Goal: Find specific page/section: Find specific page/section

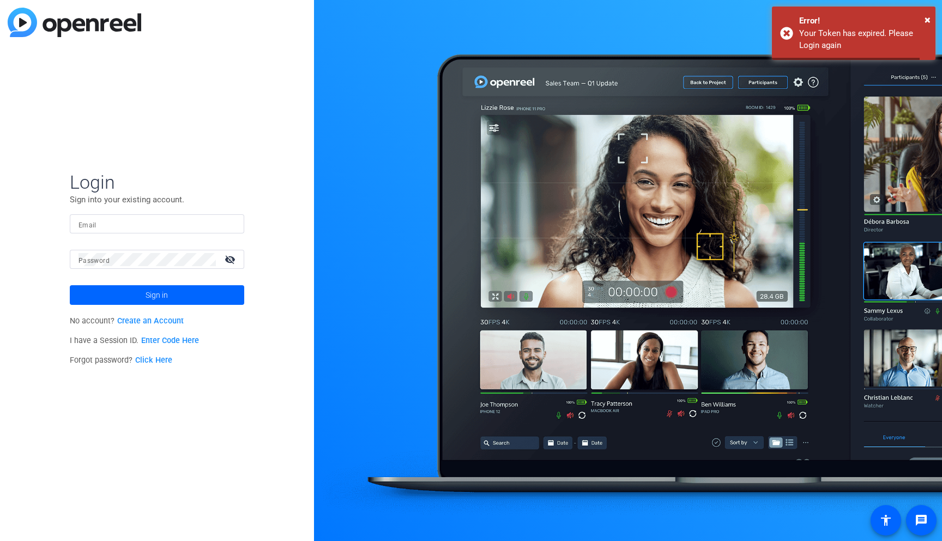
type input "[EMAIL_ADDRESS][DOMAIN_NAME]"
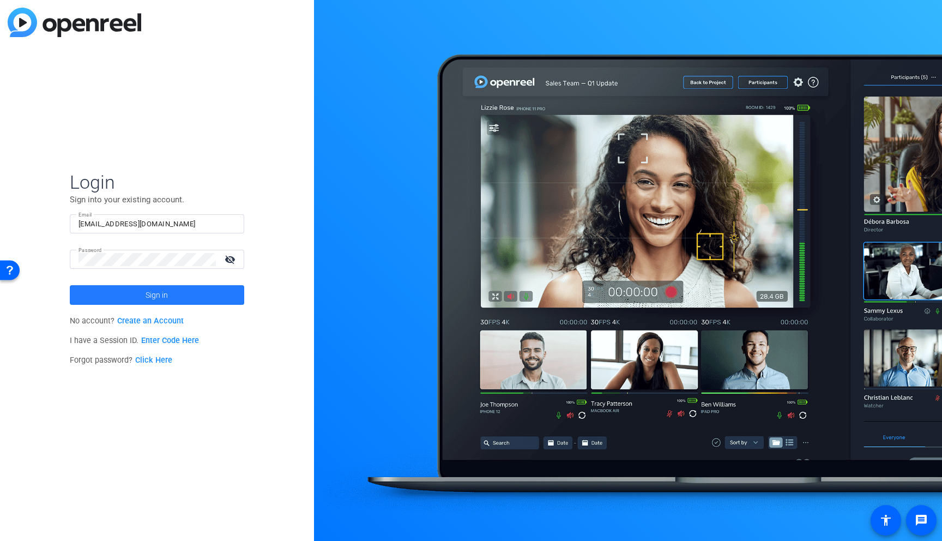
click at [130, 291] on span at bounding box center [157, 295] width 174 height 26
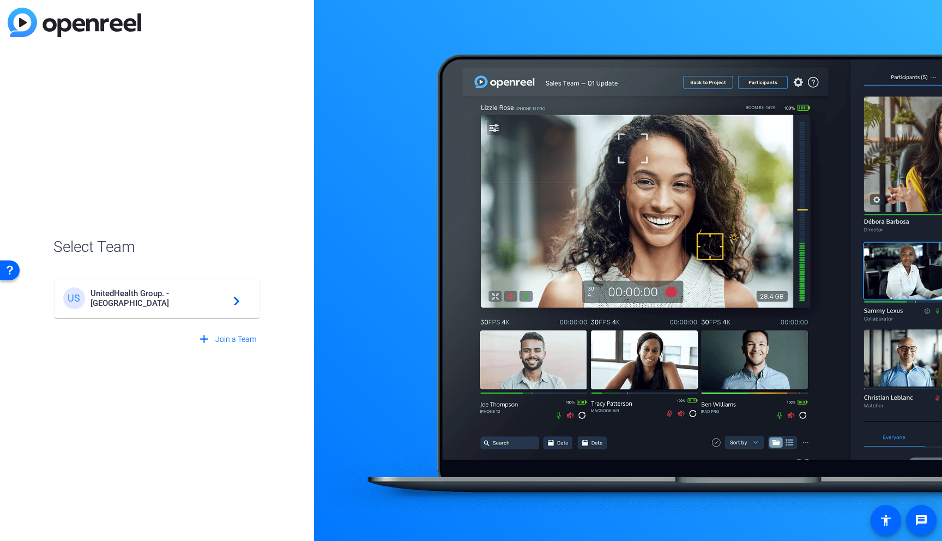
click at [137, 295] on span "UnitedHealth Group. - Tilt Studios" at bounding box center [158, 298] width 136 height 20
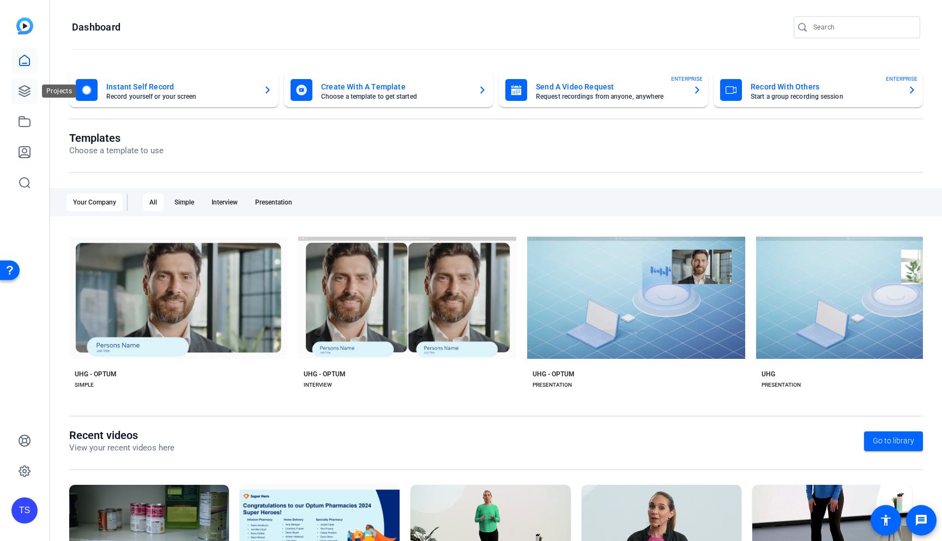
click at [33, 98] on link at bounding box center [24, 91] width 26 height 26
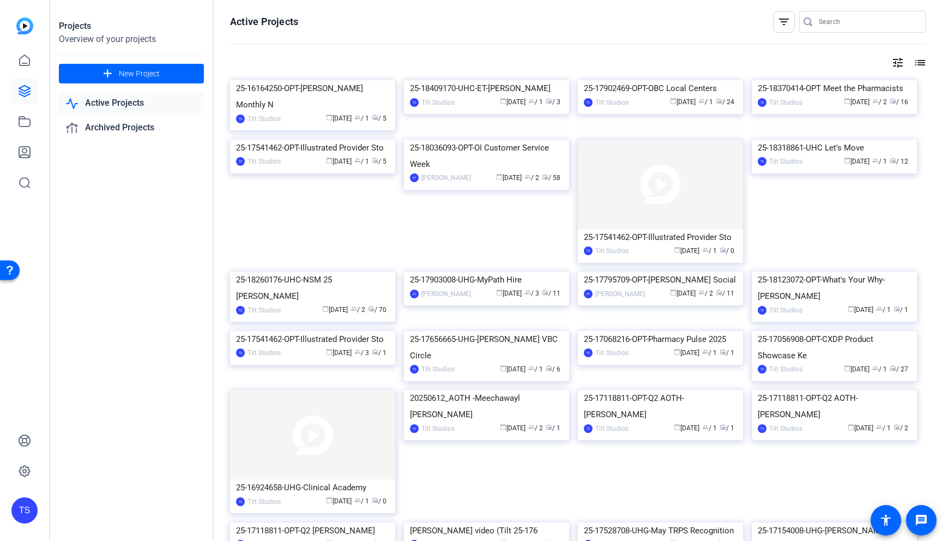
click at [854, 23] on input "Search" at bounding box center [868, 21] width 98 height 13
type input "social"
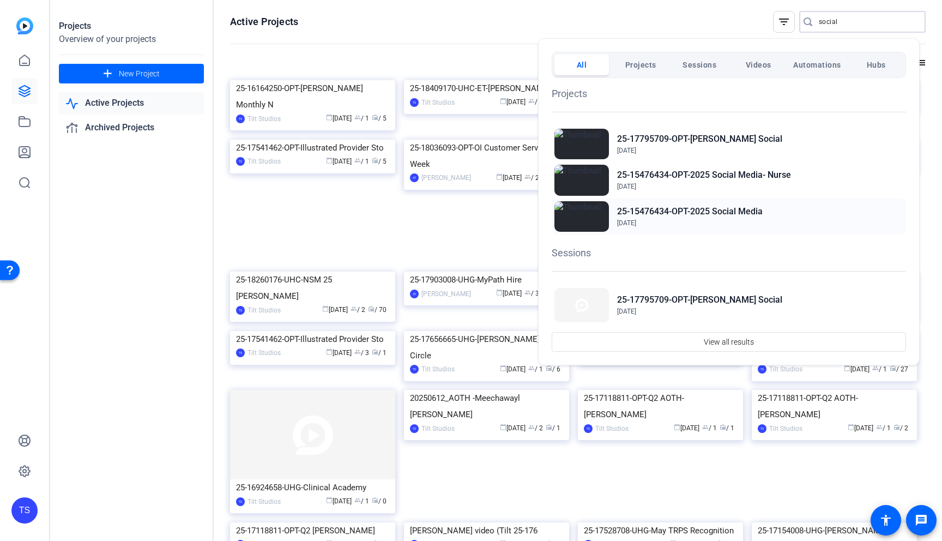
click at [648, 211] on h2 "25-15476434-OPT-2025 Social Media" at bounding box center [690, 211] width 146 height 13
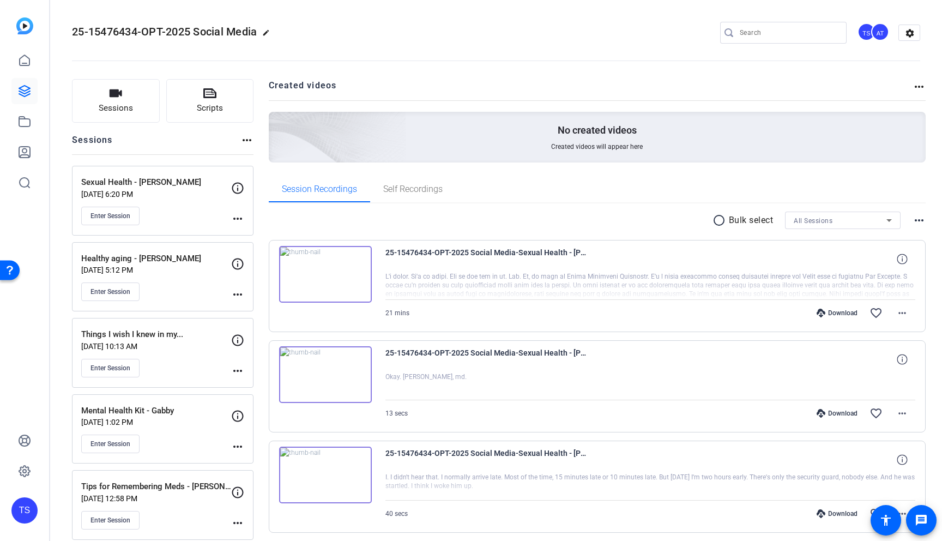
click at [184, 348] on p "[DATE] 10:13 AM" at bounding box center [156, 346] width 150 height 9
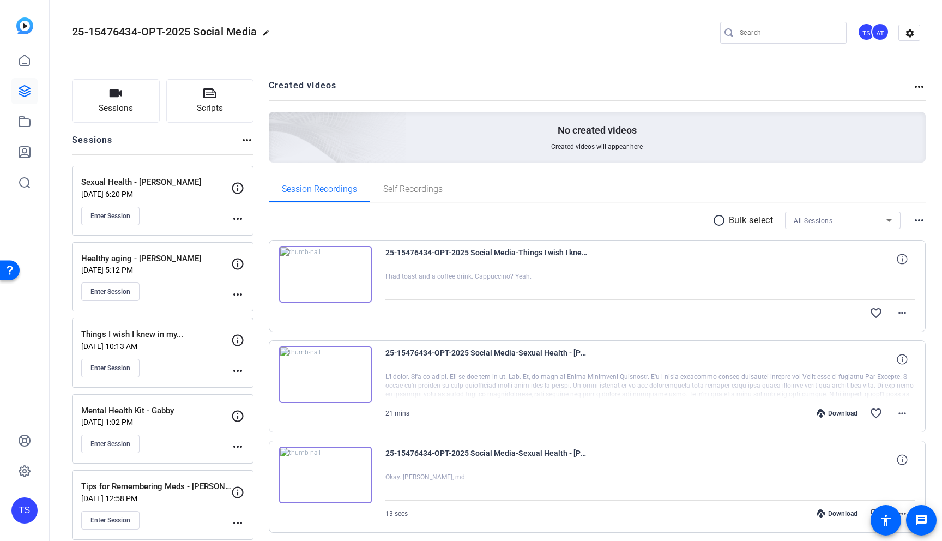
click at [320, 269] on img at bounding box center [325, 274] width 93 height 57
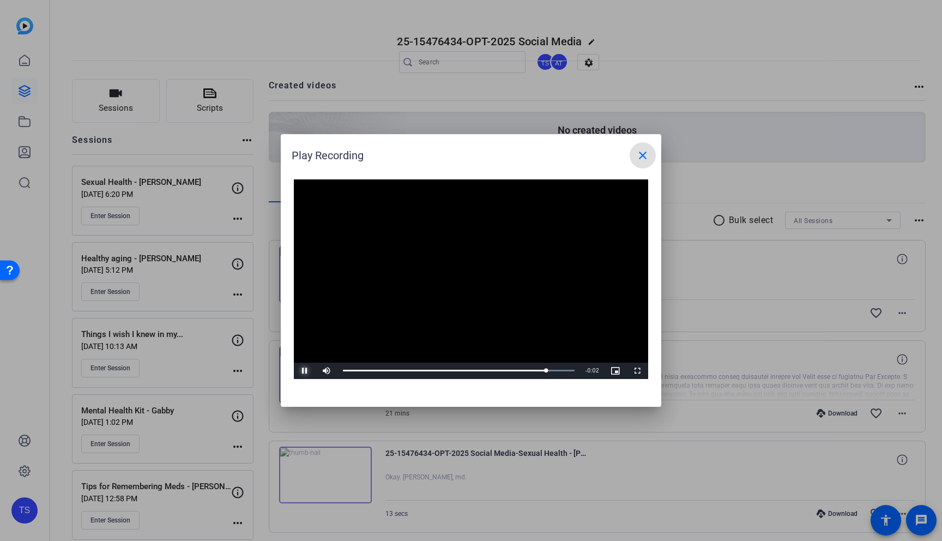
click at [306, 371] on span "Video Player" at bounding box center [305, 371] width 22 height 0
click at [644, 154] on mat-icon "close" at bounding box center [642, 155] width 13 height 13
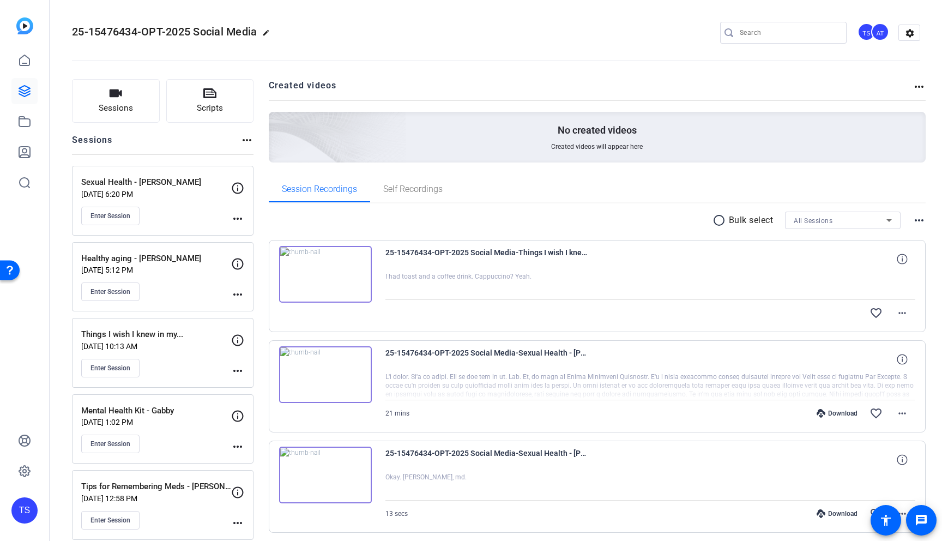
click at [670, 81] on h2 "Created videos" at bounding box center [591, 89] width 644 height 21
